Goal: Task Accomplishment & Management: Manage account settings

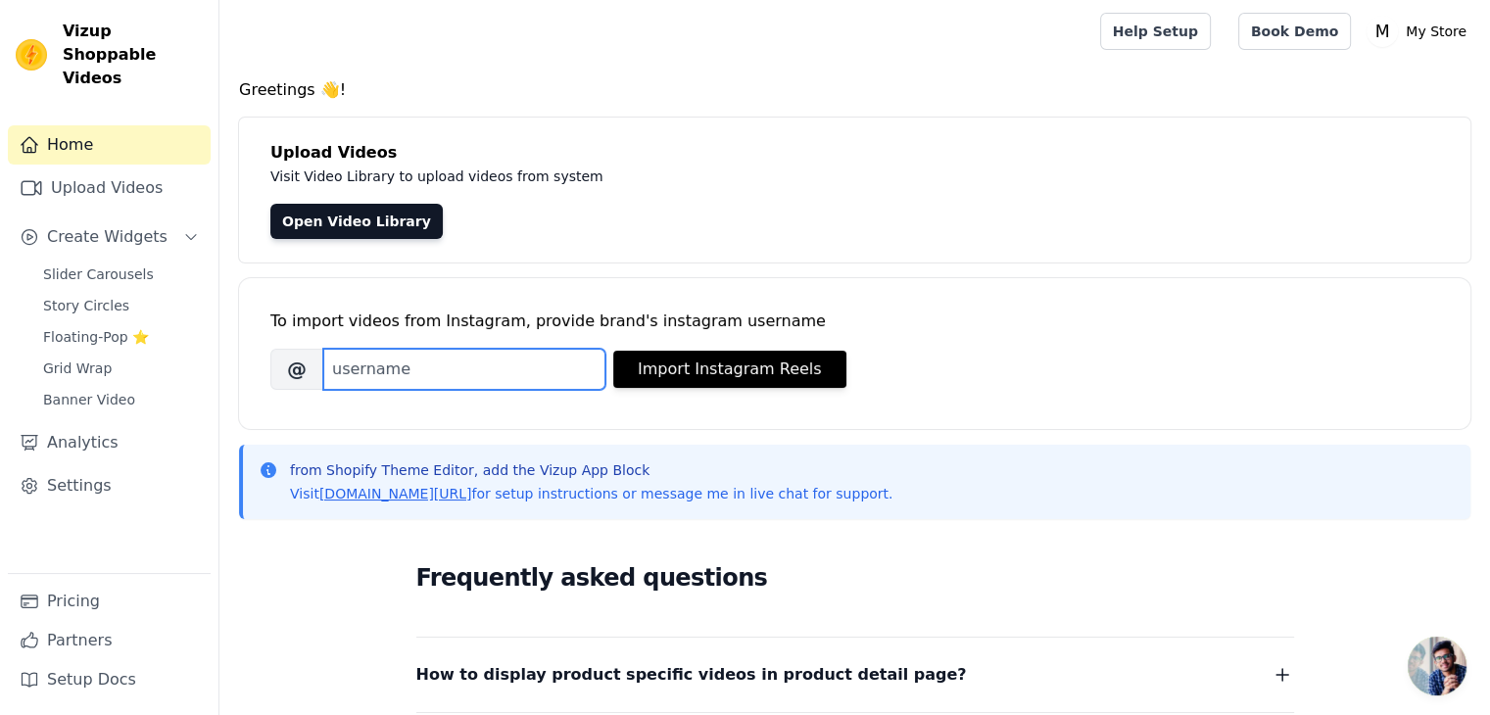
click at [524, 364] on input "Brand's Instagram Username" at bounding box center [464, 369] width 282 height 41
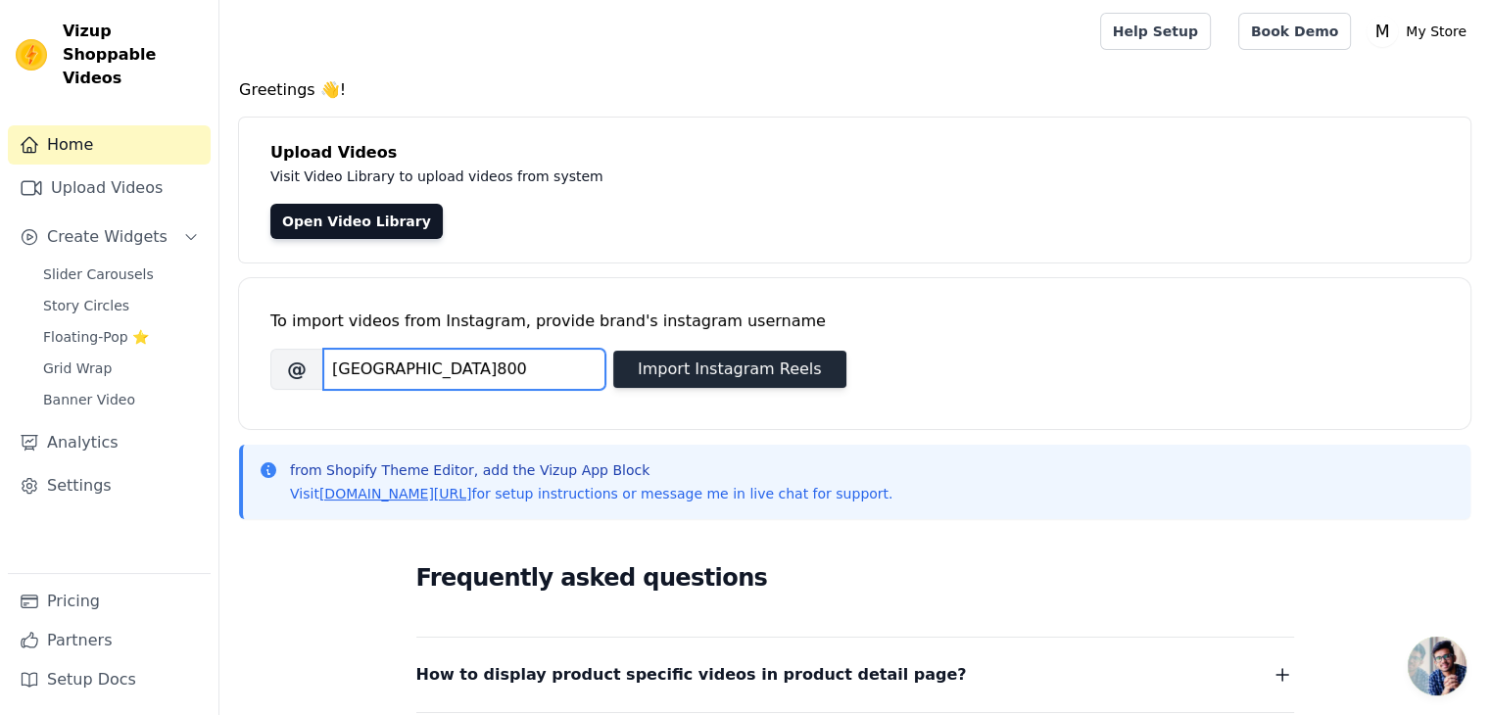
type input "[GEOGRAPHIC_DATA]800"
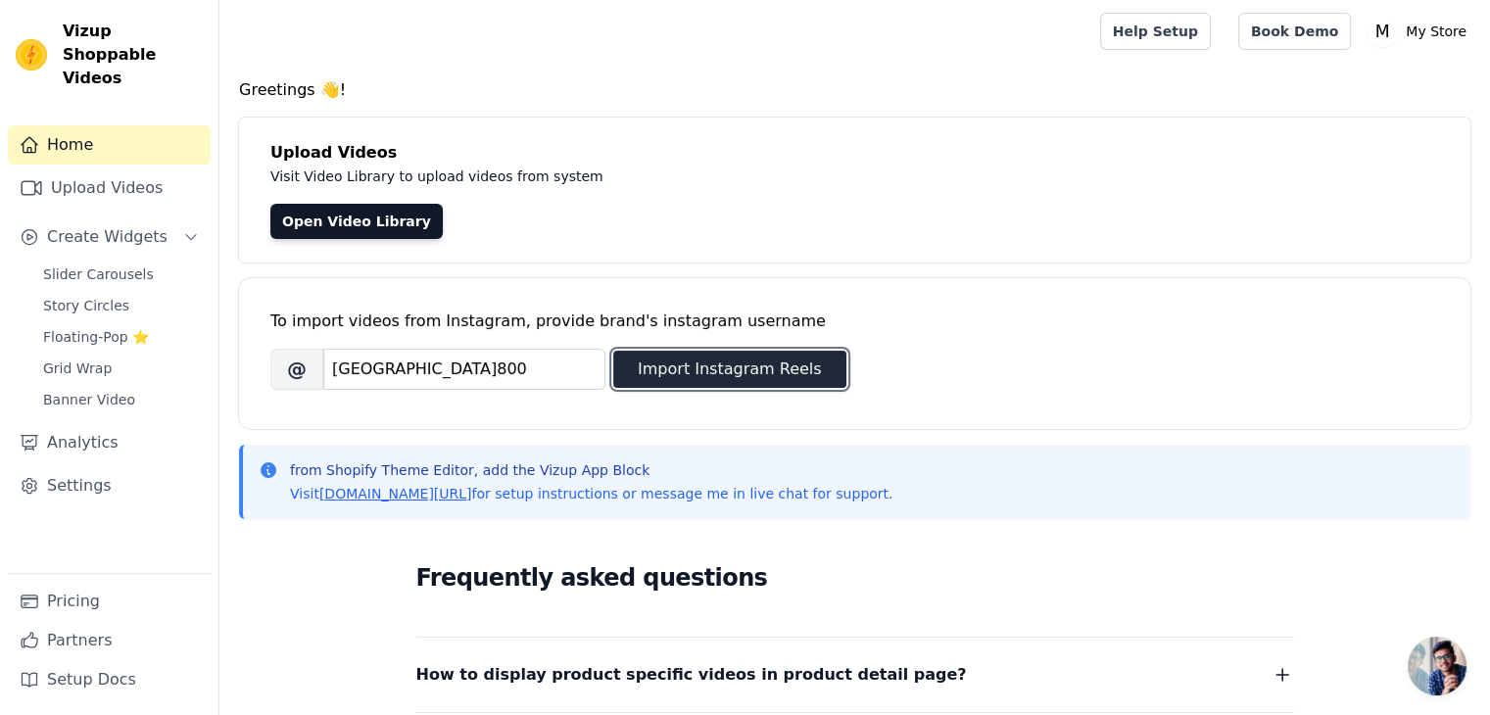
click at [697, 369] on button "Import Instagram Reels" at bounding box center [729, 369] width 233 height 37
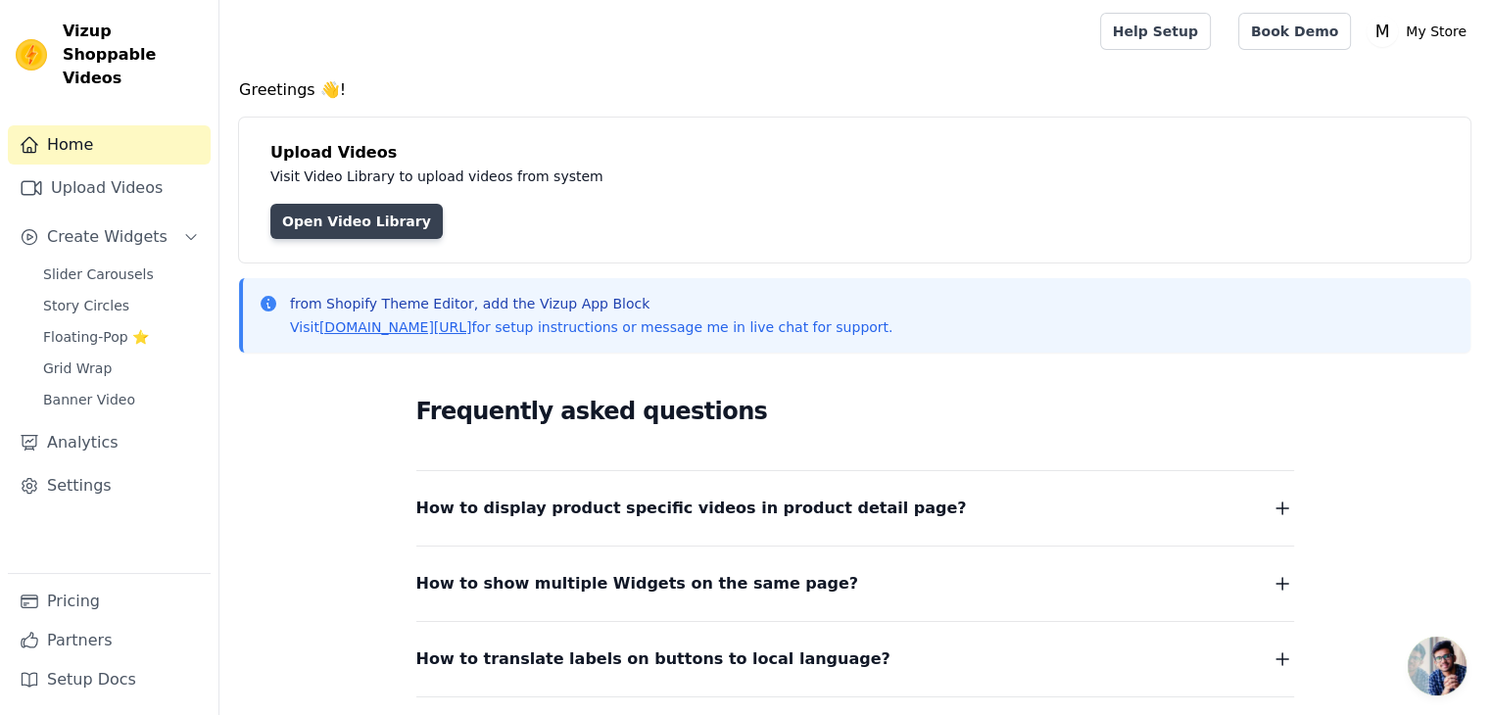
click at [355, 216] on link "Open Video Library" at bounding box center [356, 221] width 172 height 35
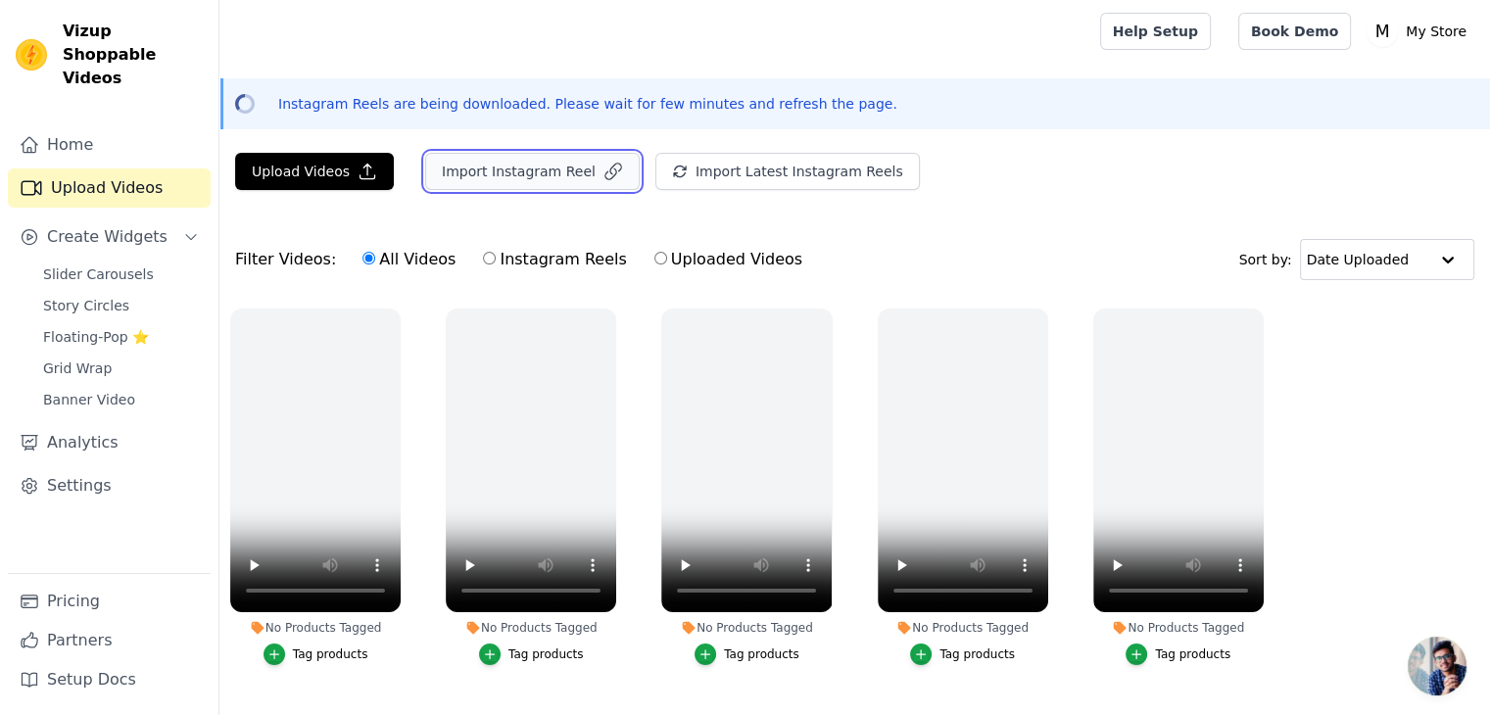
click at [539, 170] on button "Import Instagram Reel" at bounding box center [532, 171] width 214 height 37
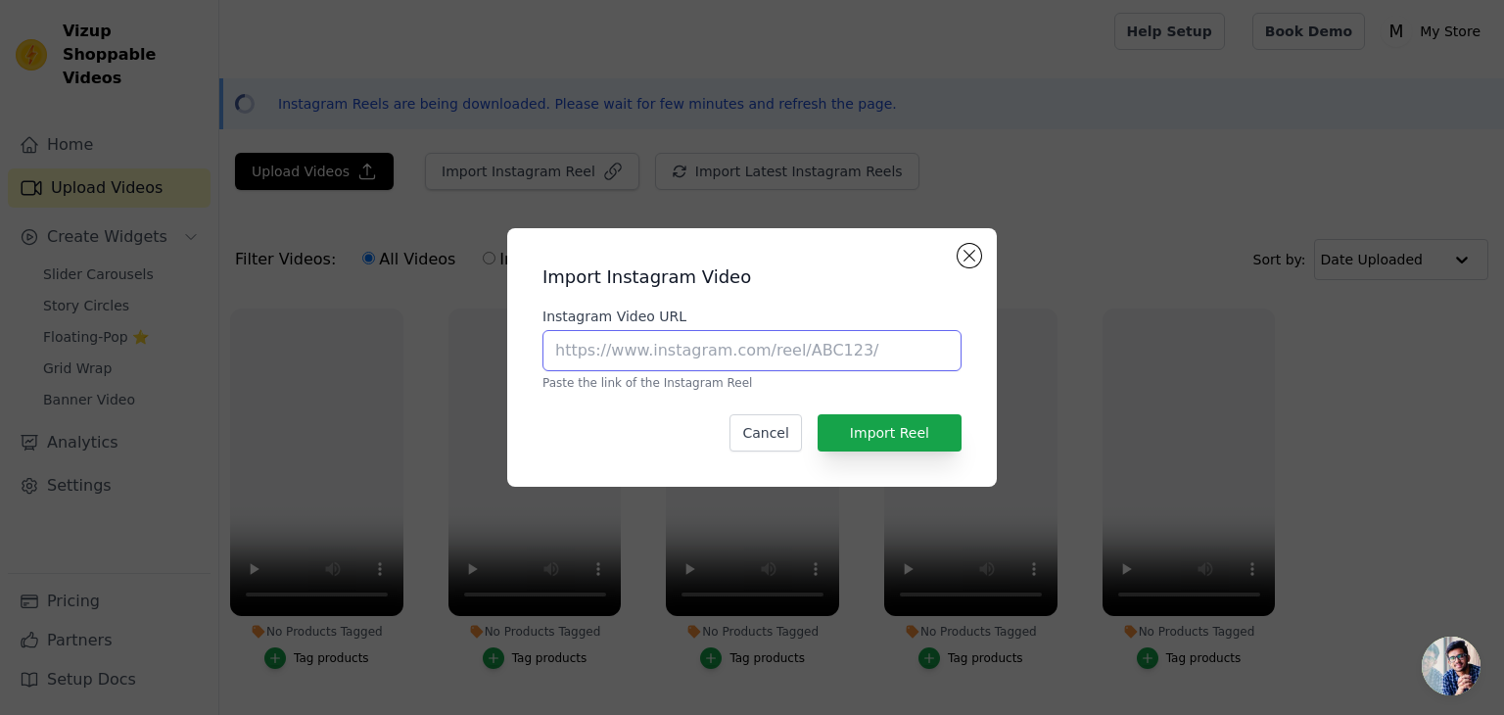
click at [687, 351] on input "Instagram Video URL" at bounding box center [752, 350] width 419 height 41
click at [970, 259] on button "Close modal" at bounding box center [970, 256] width 24 height 24
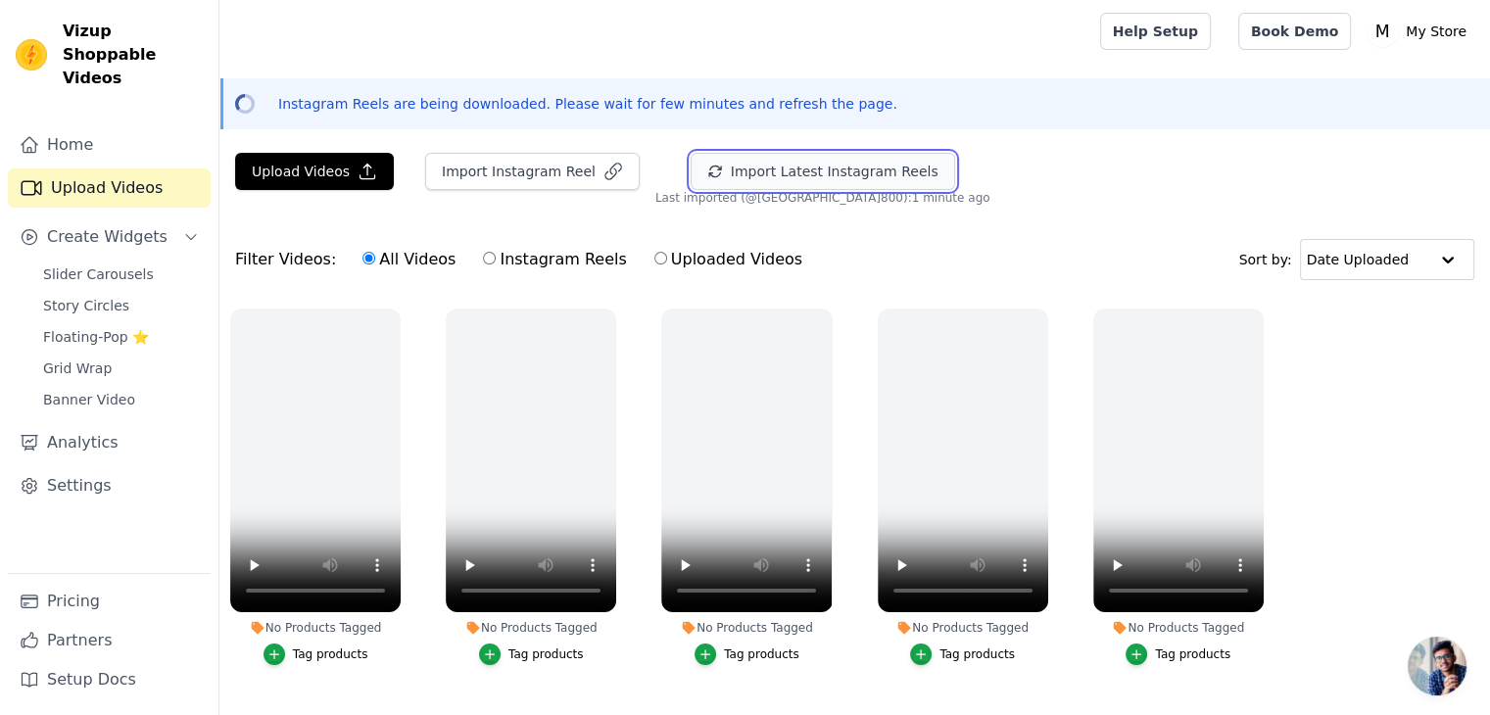
click at [755, 174] on button "Import Latest Instagram Reels" at bounding box center [822, 171] width 264 height 37
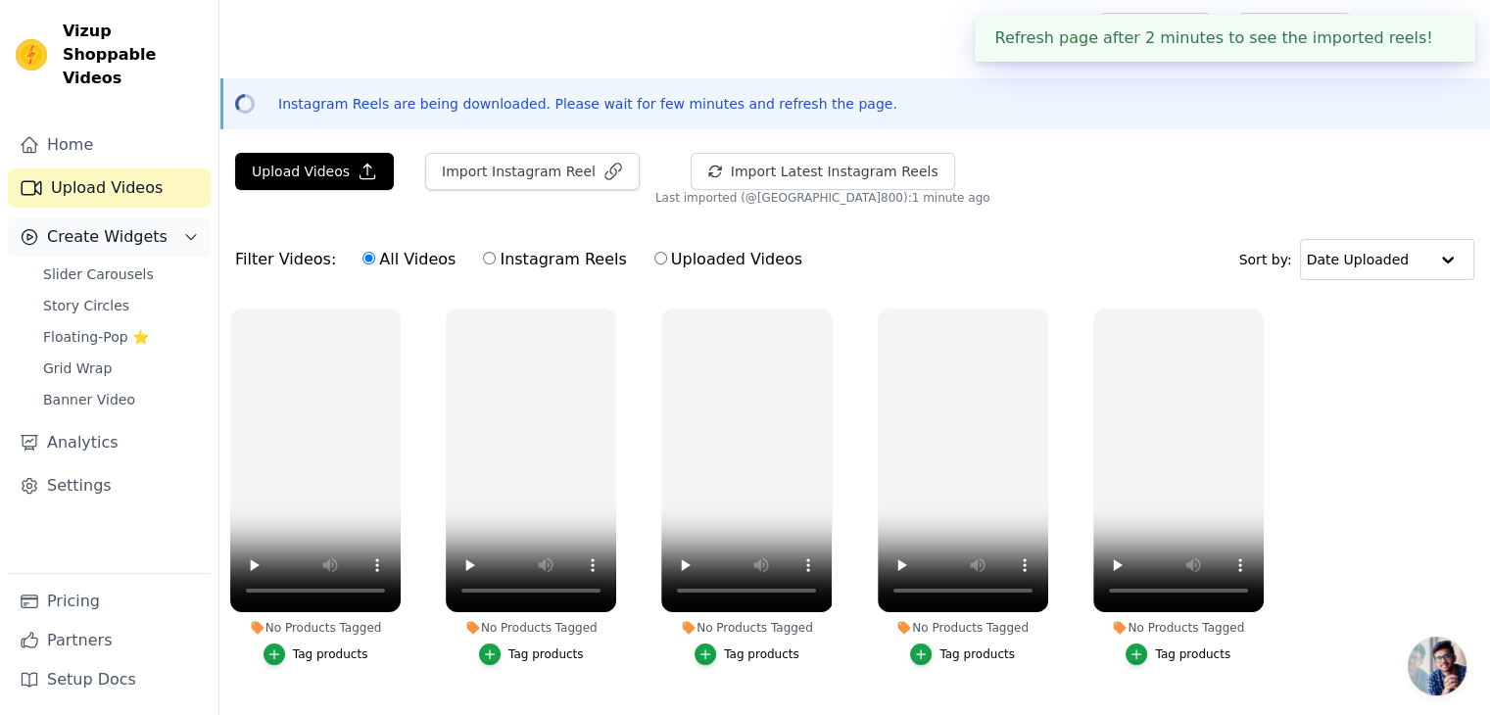
click at [189, 217] on button "Create Widgets" at bounding box center [109, 236] width 203 height 39
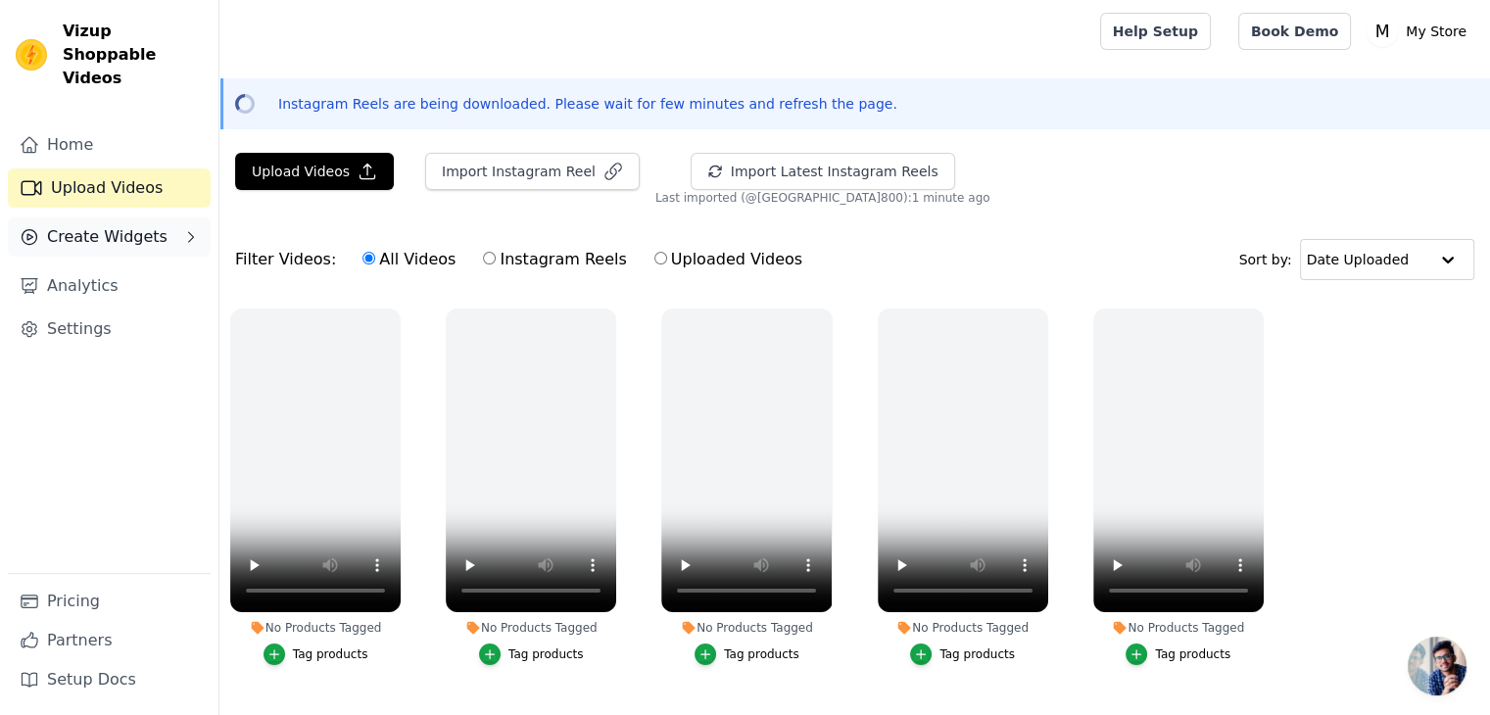
click at [189, 217] on button "Create Widgets" at bounding box center [109, 236] width 203 height 39
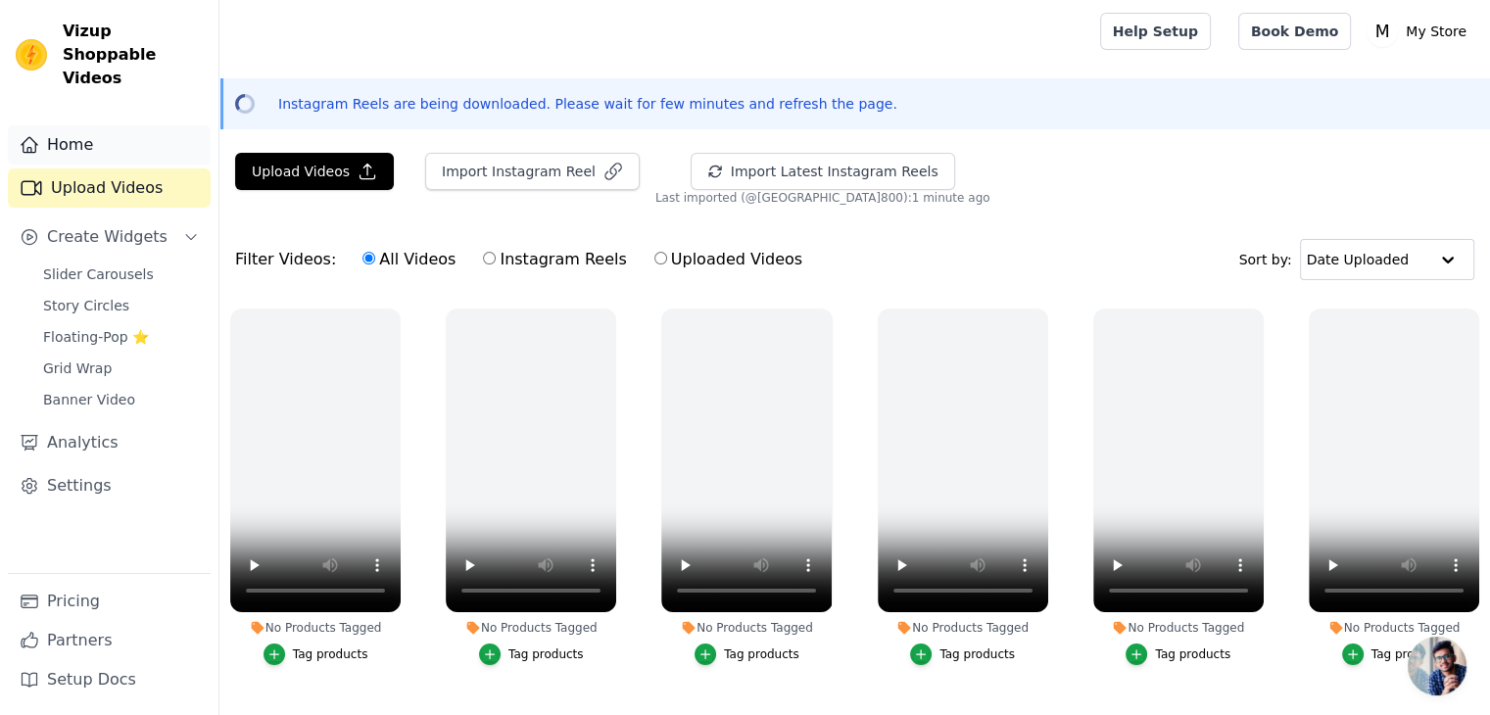
click at [102, 125] on link "Home" at bounding box center [109, 144] width 203 height 39
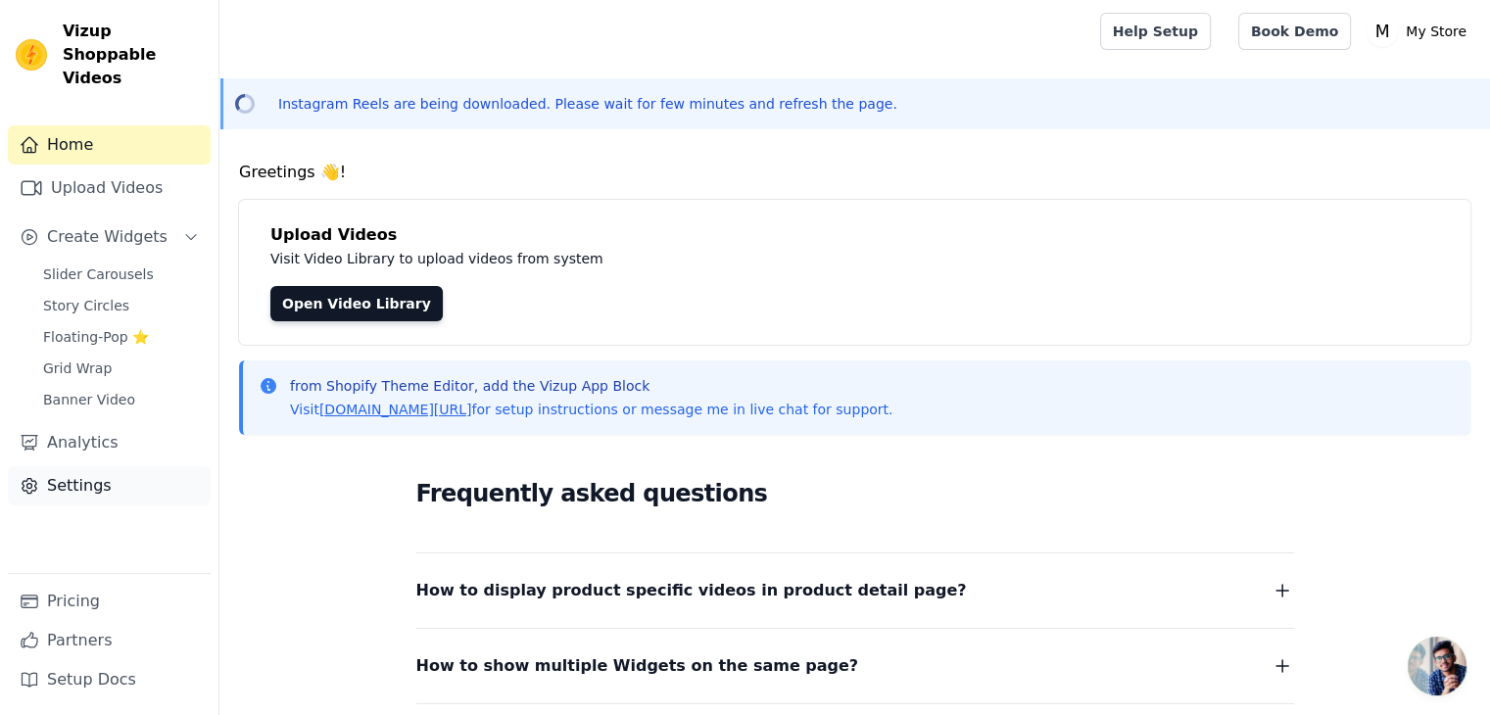
click at [78, 466] on link "Settings" at bounding box center [109, 485] width 203 height 39
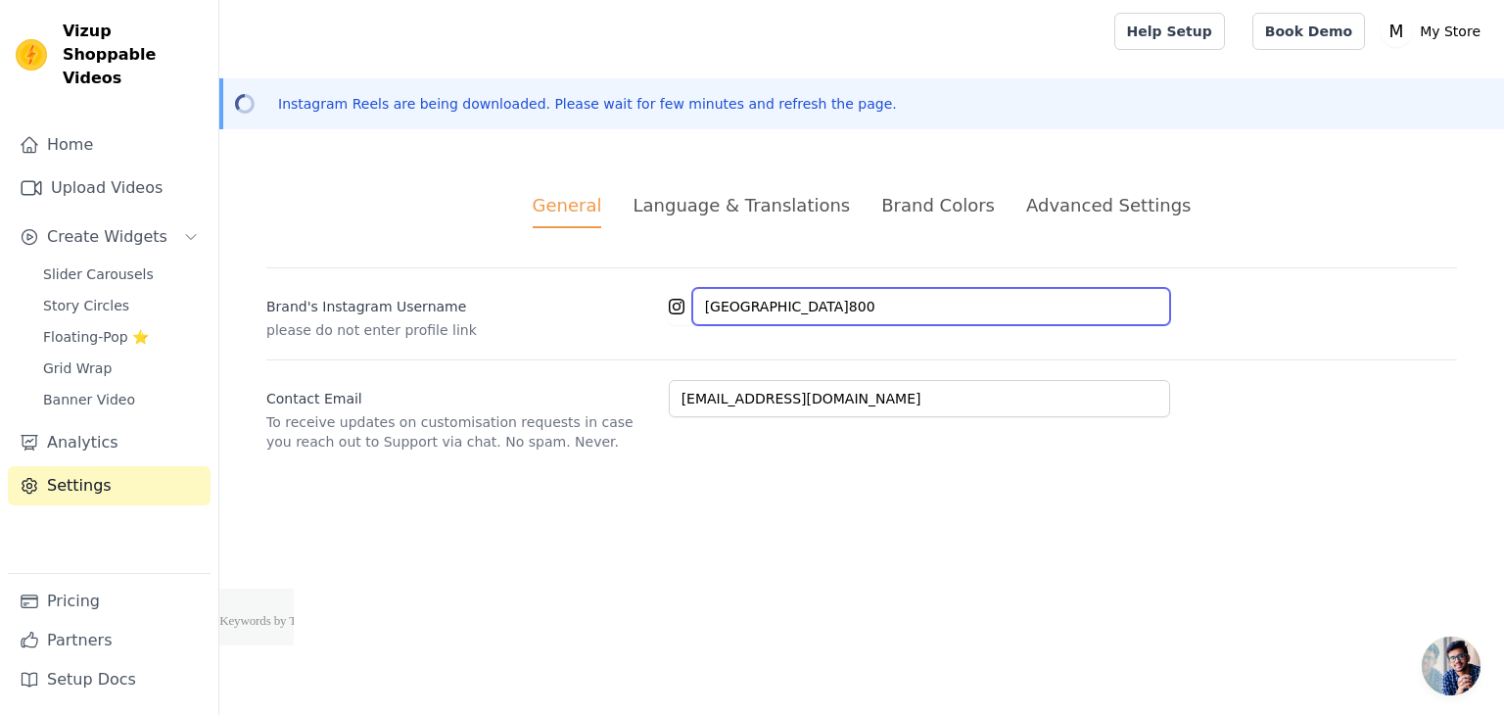
click at [830, 309] on input "[GEOGRAPHIC_DATA]800" at bounding box center [931, 306] width 478 height 37
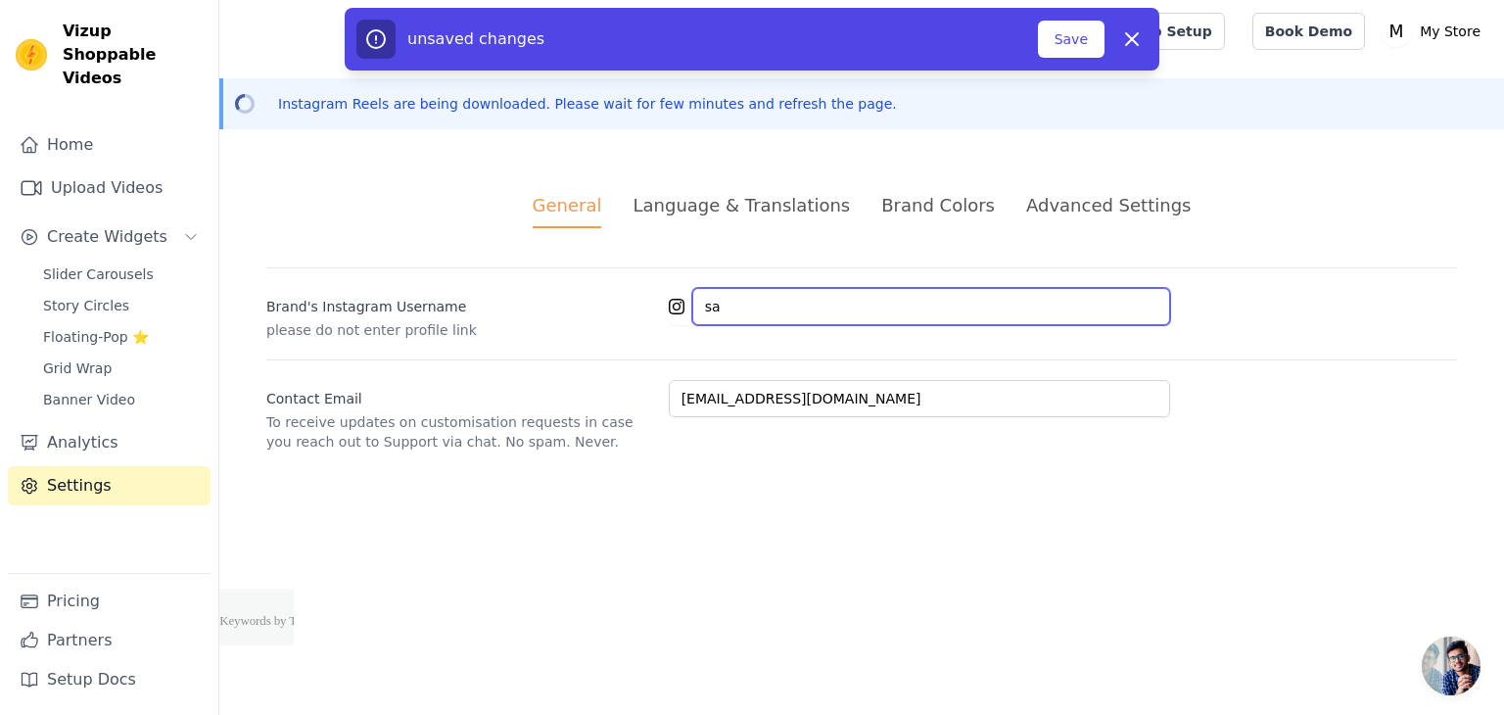
type input "s"
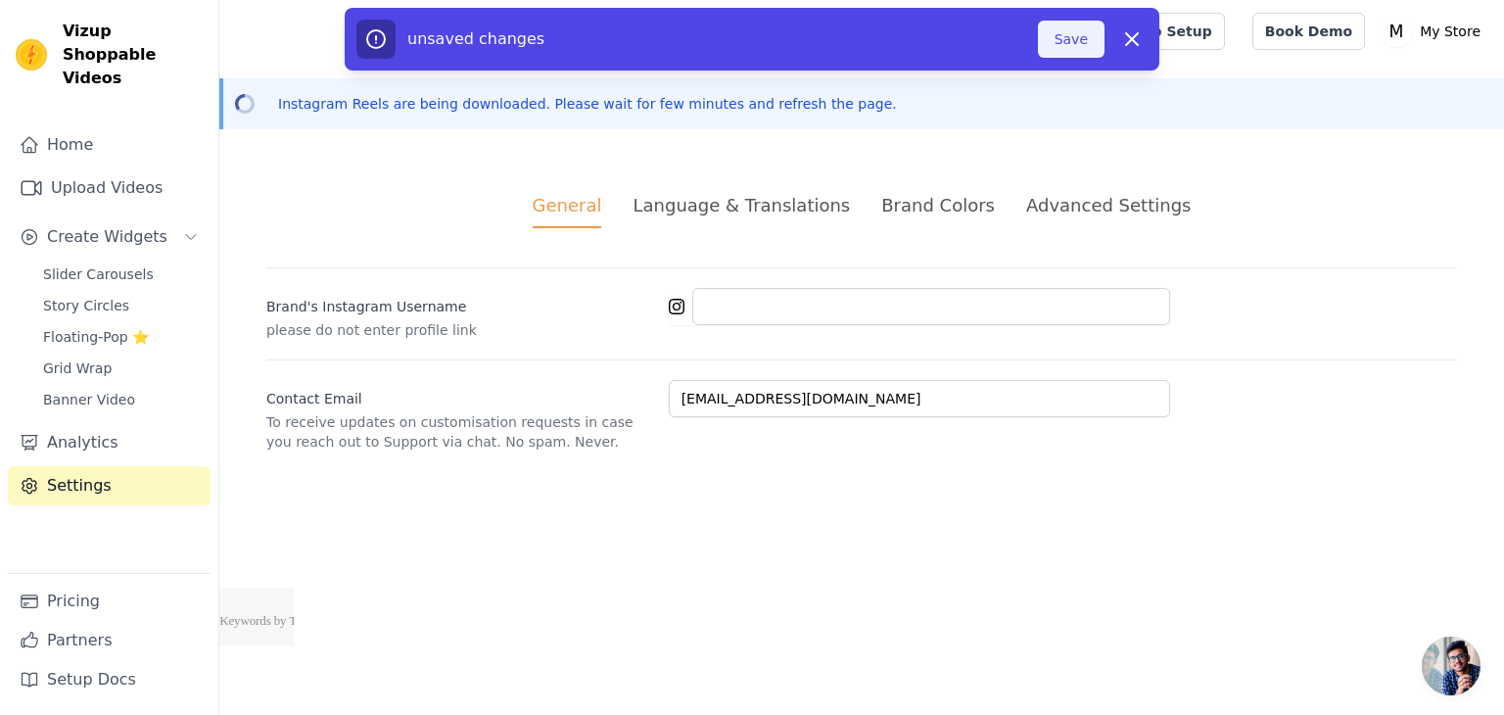
click at [1067, 40] on button "Save" at bounding box center [1071, 39] width 67 height 37
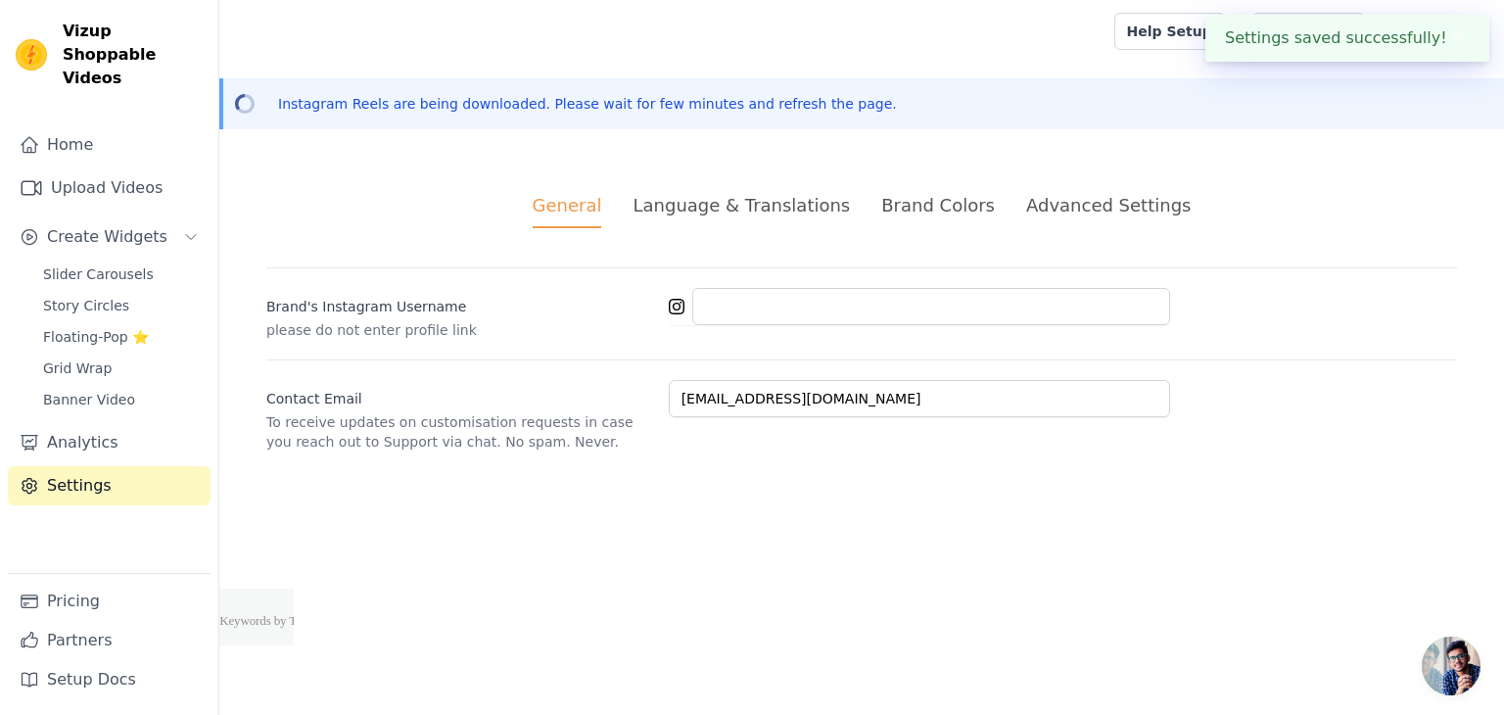
click at [1449, 37] on button "✖" at bounding box center [1458, 38] width 23 height 24
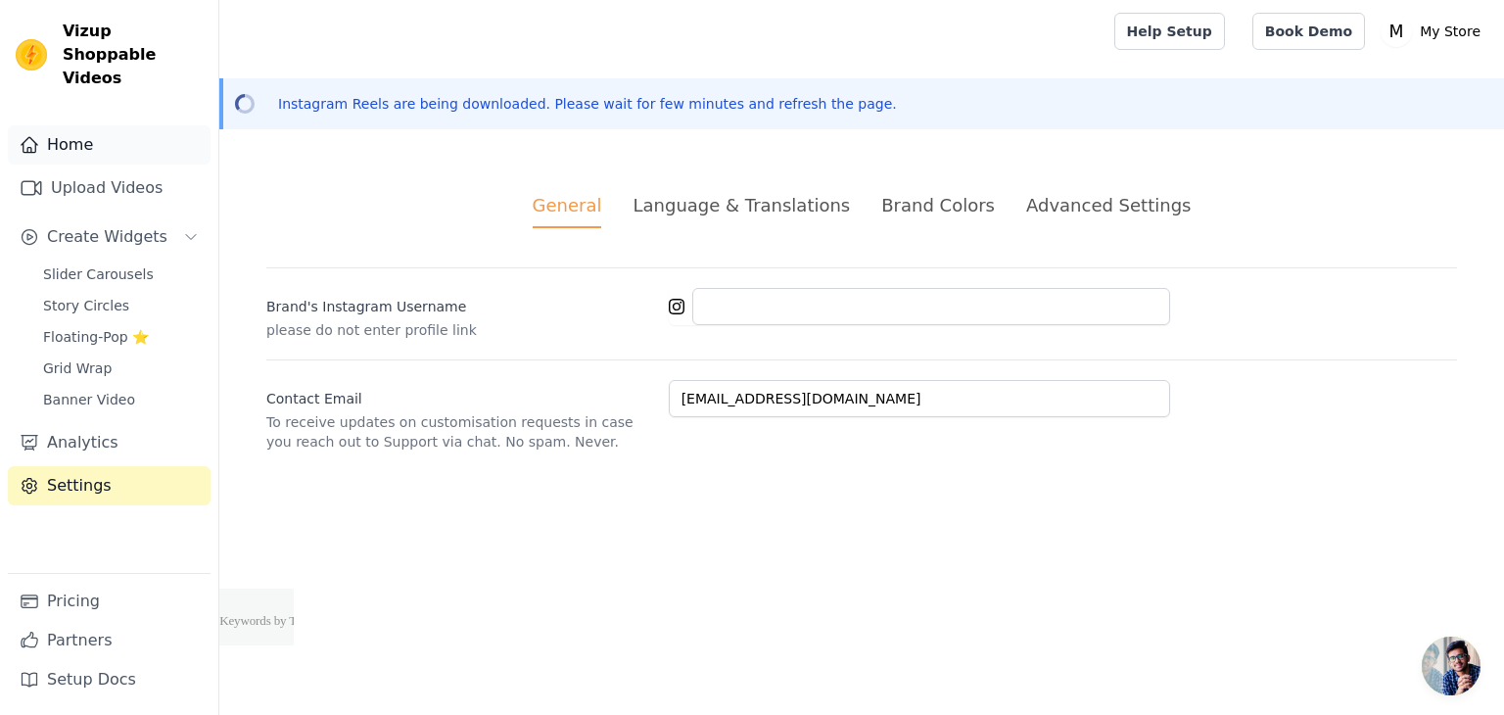
click at [95, 125] on link "Home" at bounding box center [109, 144] width 203 height 39
